Goal: Register for event/course

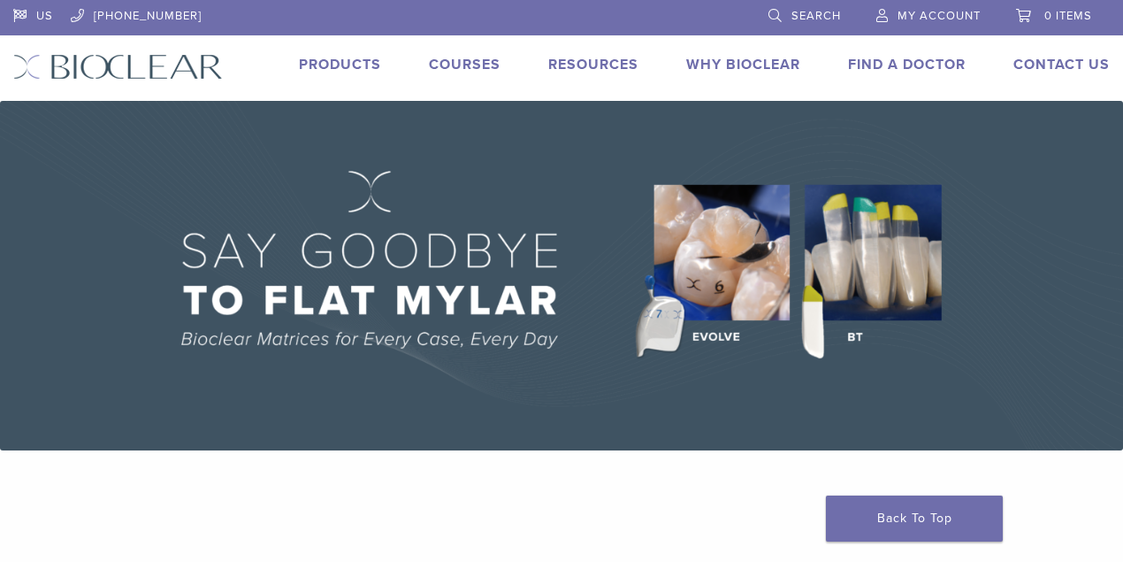
click at [916, 18] on span "My Account" at bounding box center [939, 16] width 83 height 14
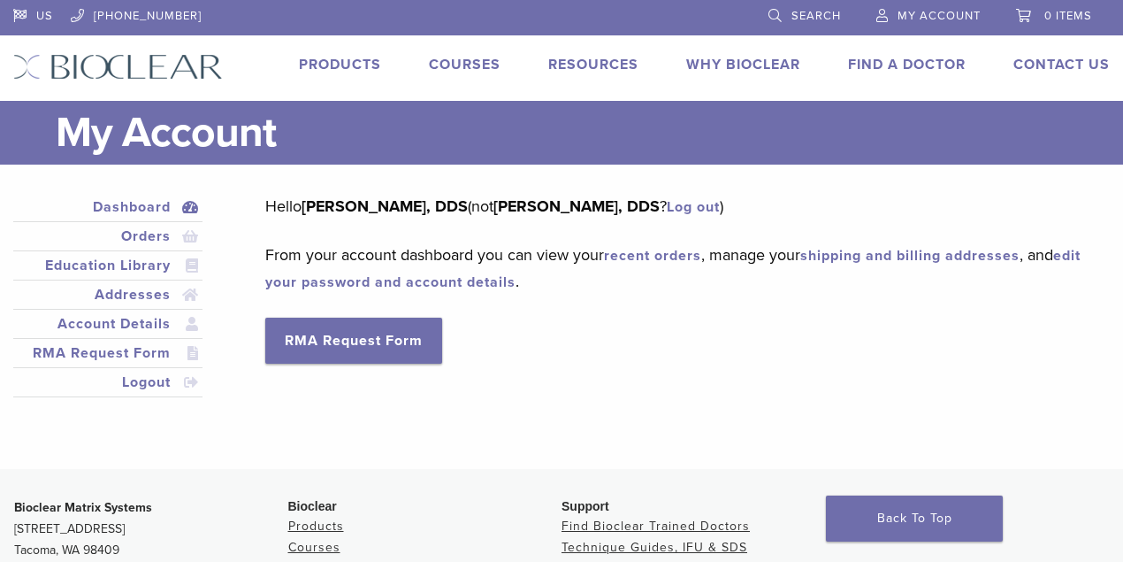
click at [446, 67] on link "Courses" at bounding box center [465, 65] width 72 height 18
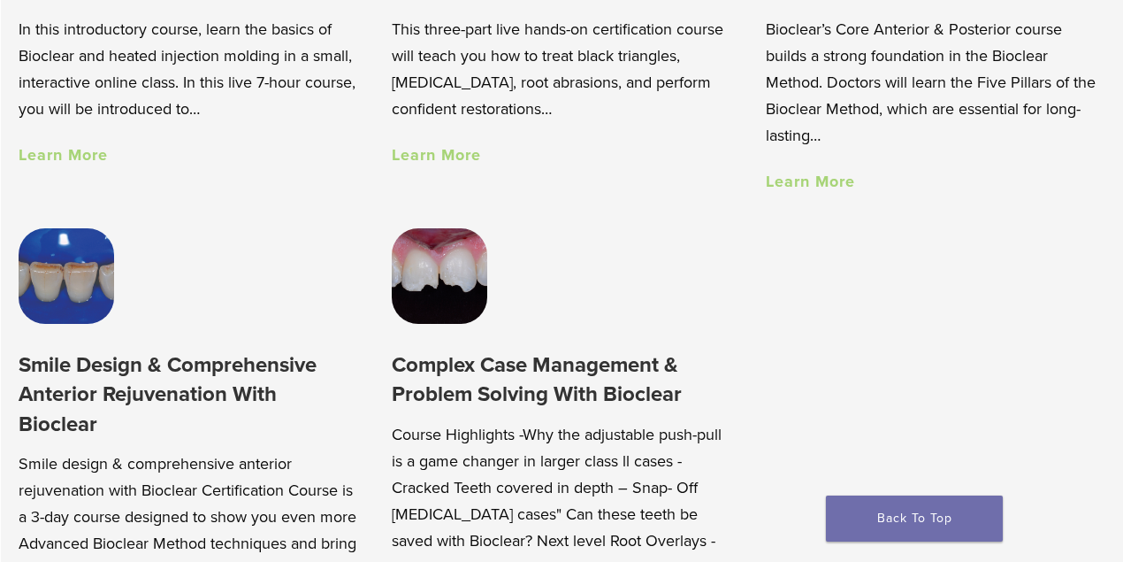
scroll to position [1356, 0]
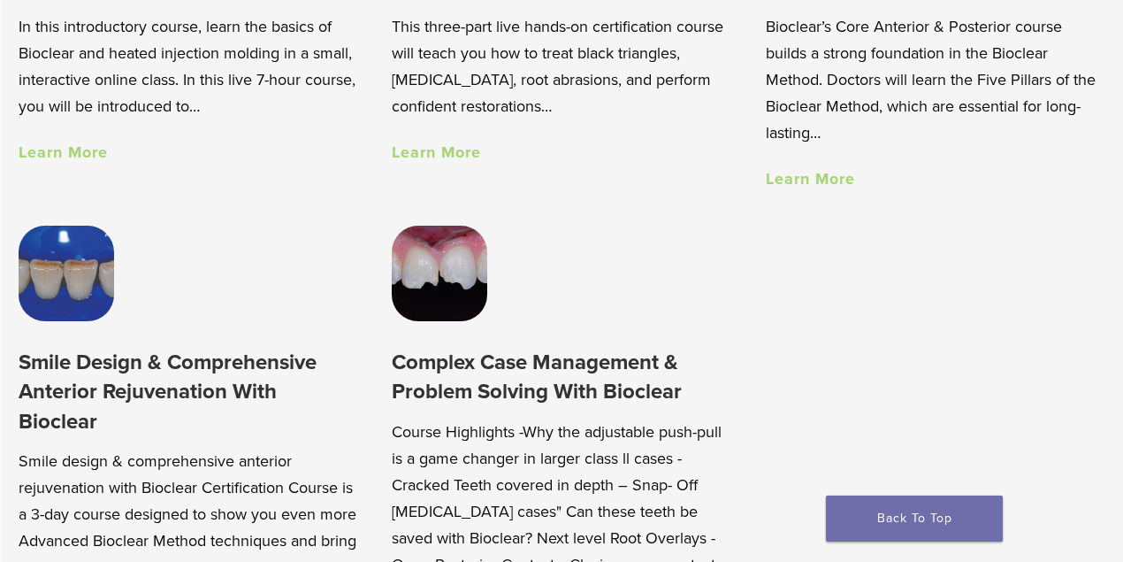
click at [50, 297] on img at bounding box center [67, 274] width 96 height 96
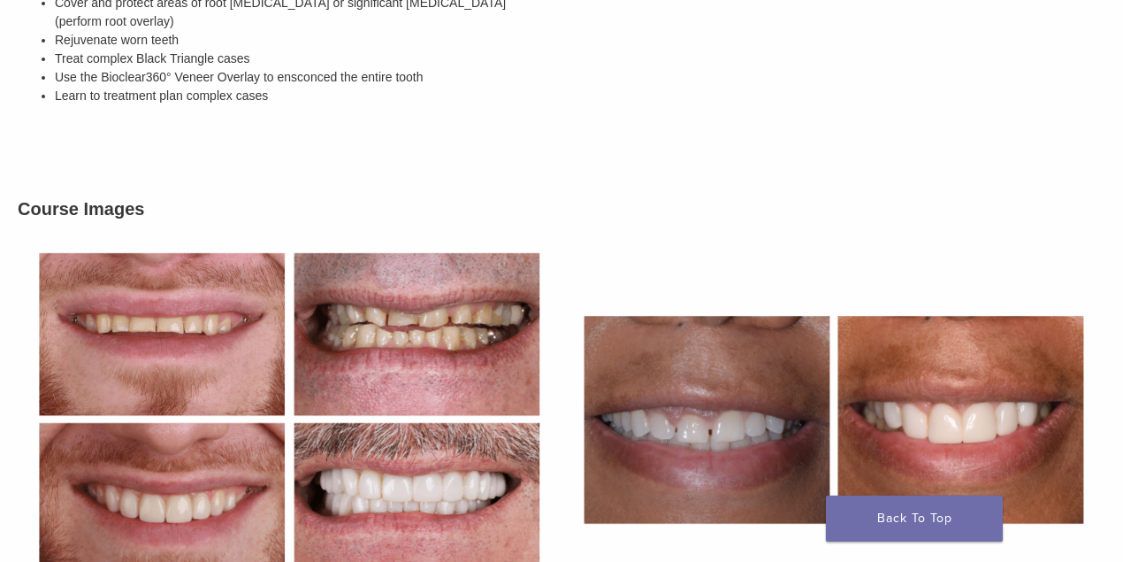
scroll to position [295, 0]
